Goal: Information Seeking & Learning: Learn about a topic

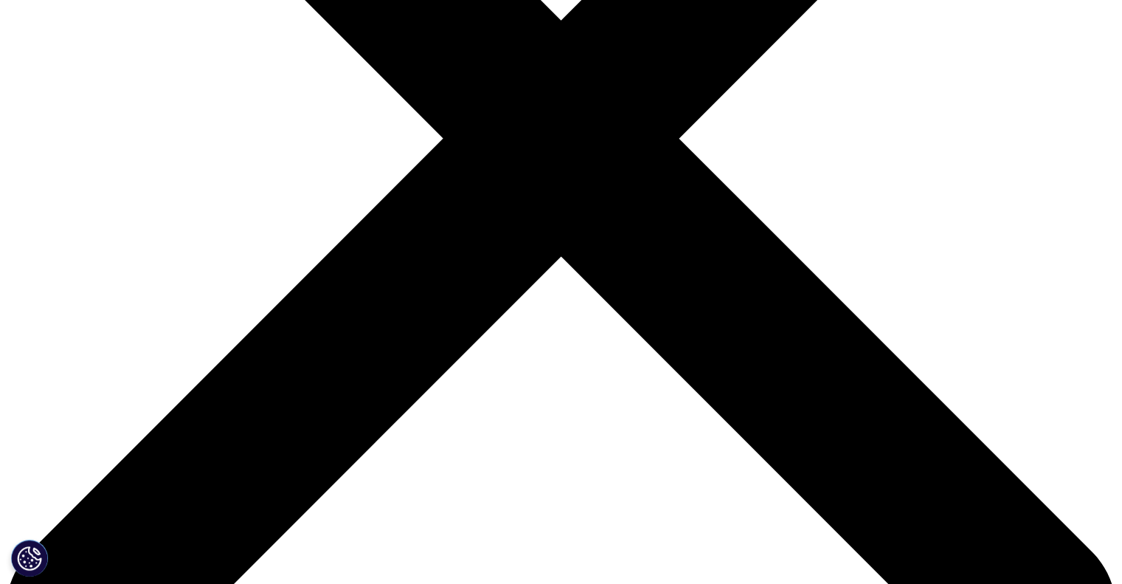
scroll to position [436, 0]
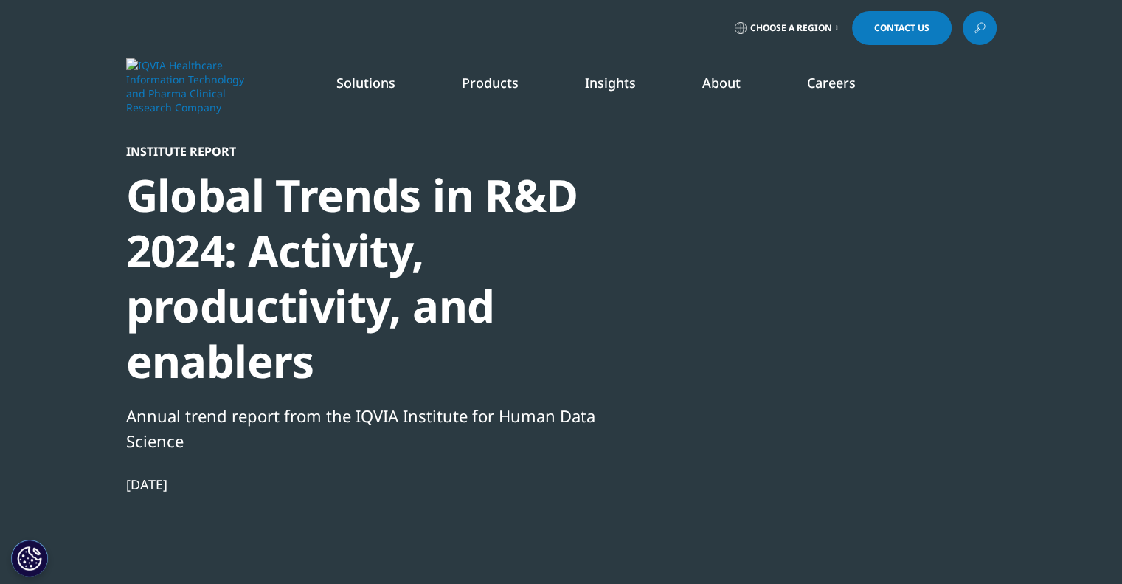
scroll to position [814, 870]
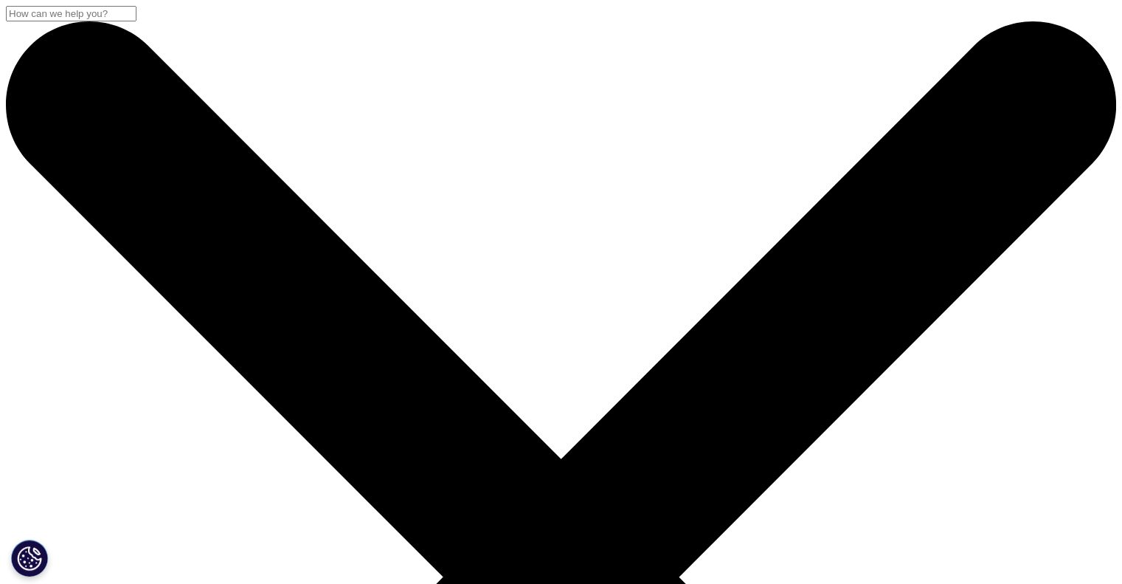
scroll to position [814, 870]
